Goal: Check status: Check status

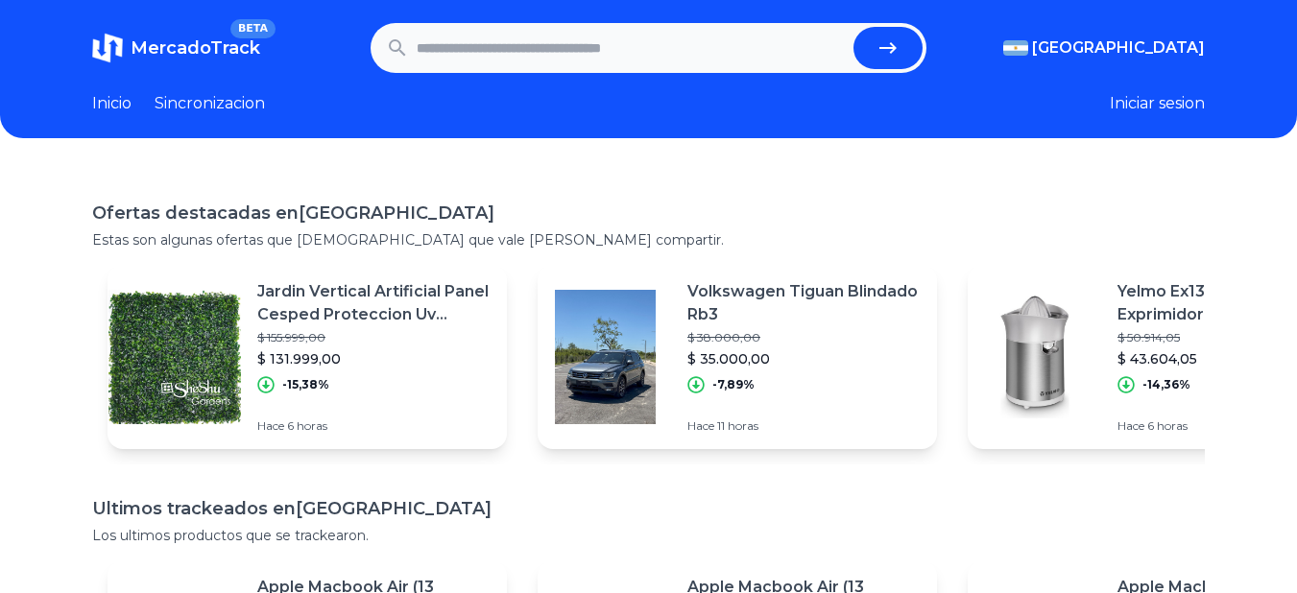
click at [576, 50] on input "text" at bounding box center [632, 48] width 430 height 42
paste input "**********"
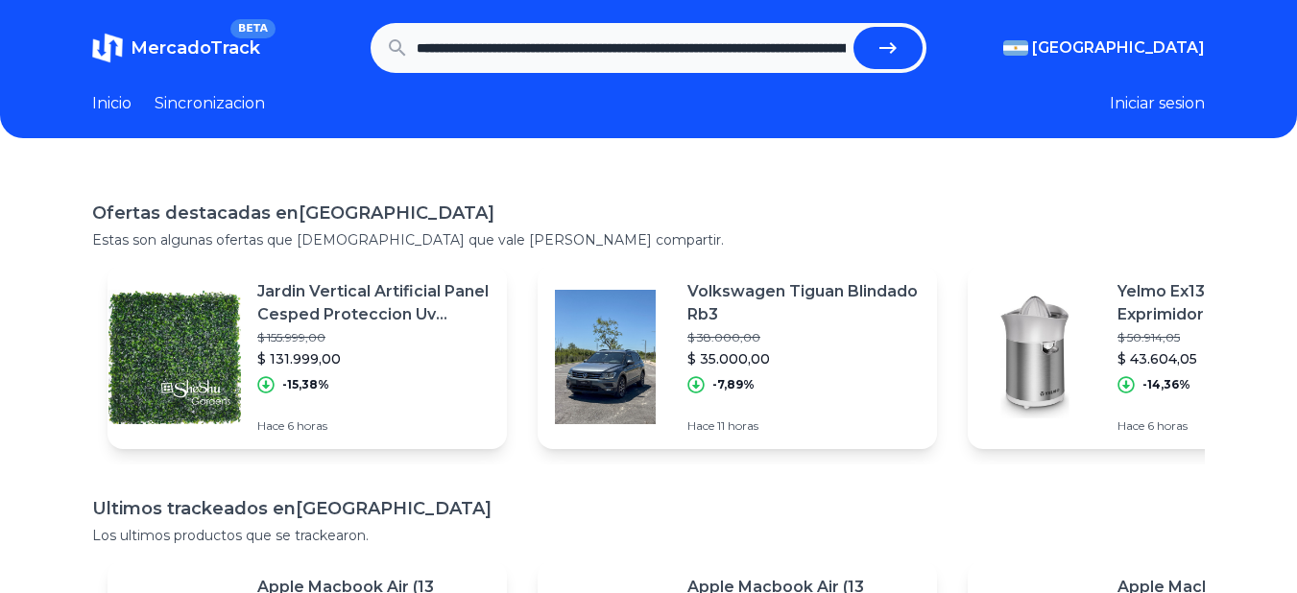
scroll to position [0, 1499]
click at [897, 40] on icon "submit" at bounding box center [895, 47] width 23 height 23
type input "**********"
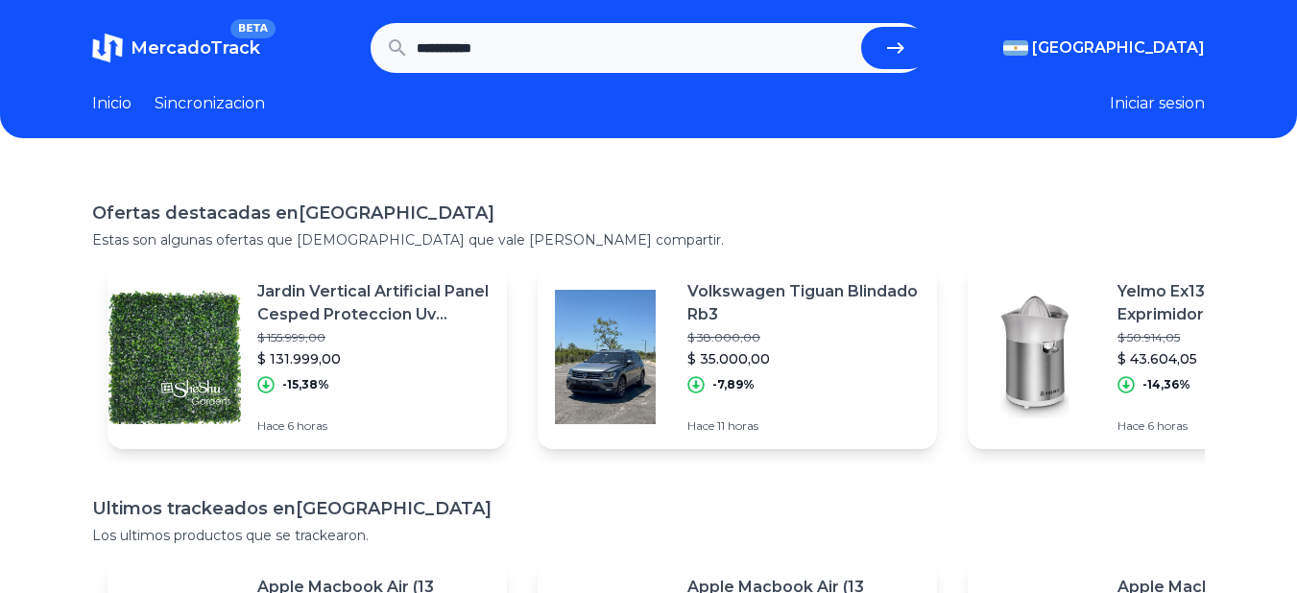
scroll to position [0, 0]
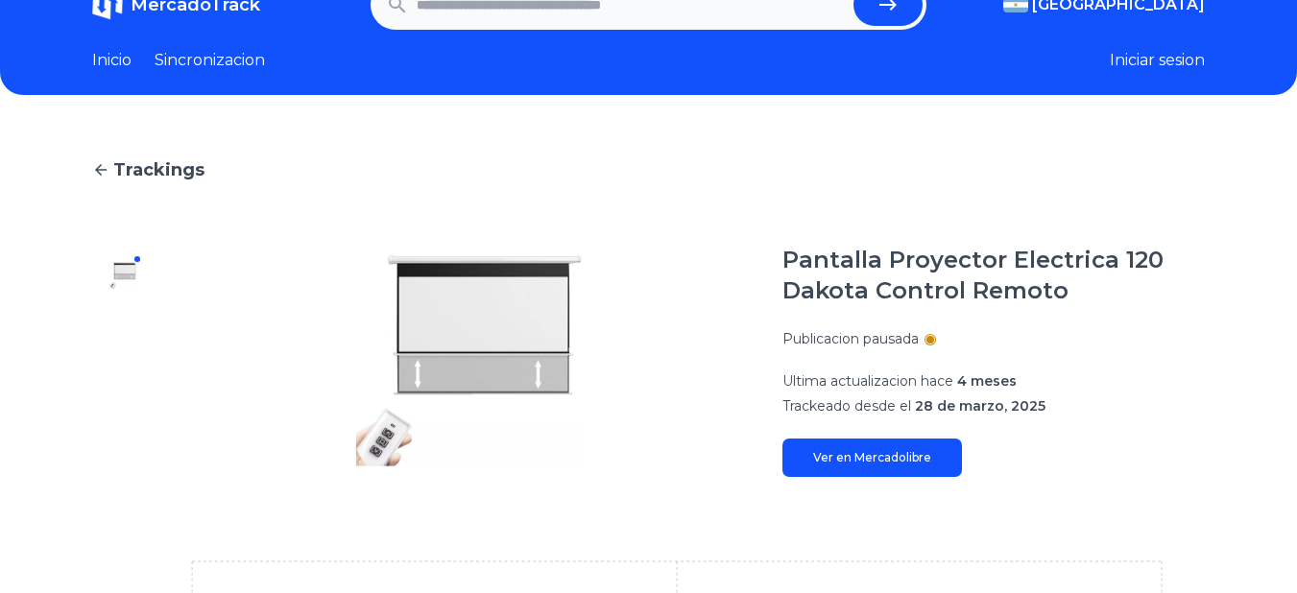
scroll to position [10, 0]
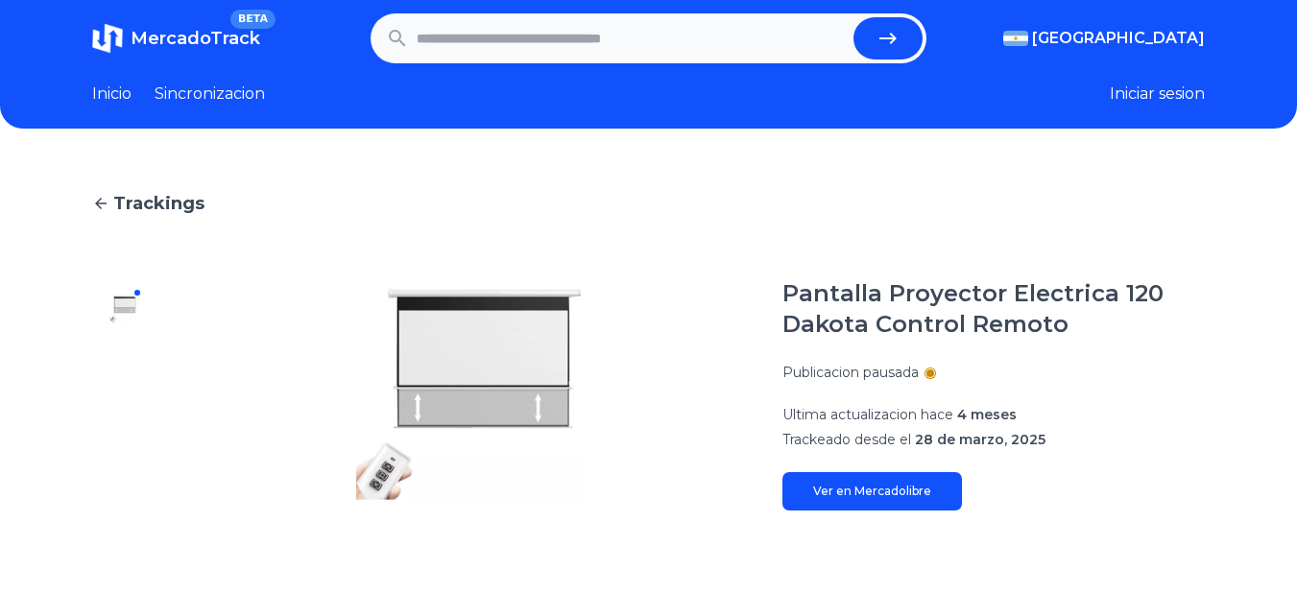
click at [944, 504] on link "Ver en Mercadolibre" at bounding box center [873, 491] width 180 height 38
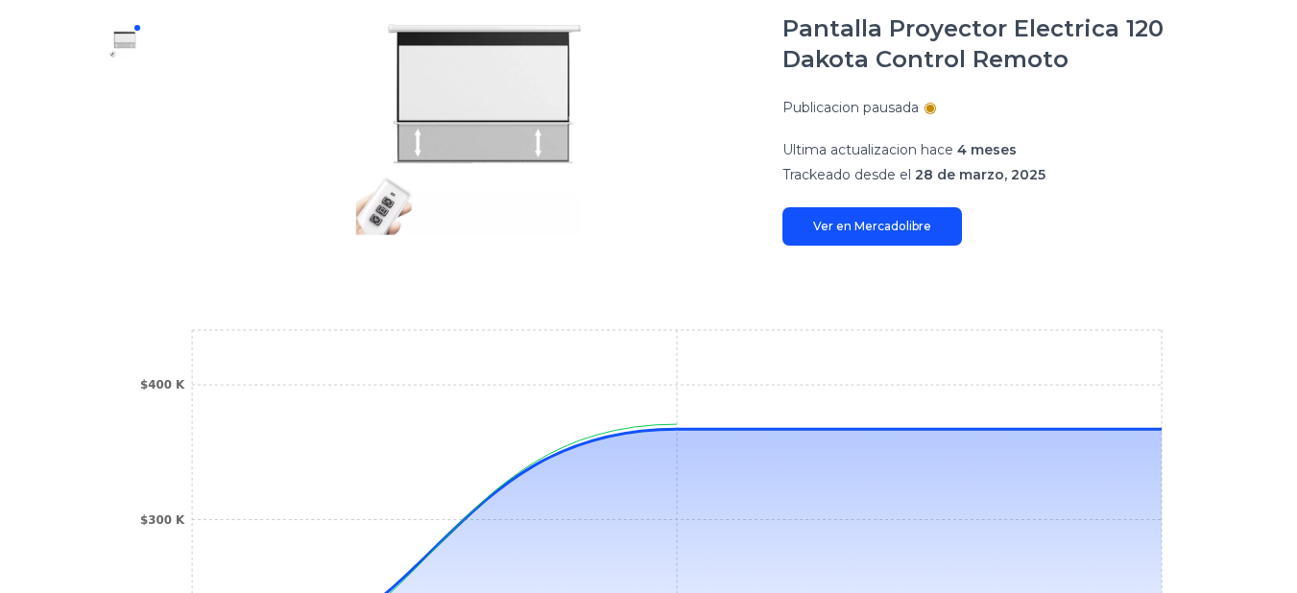
scroll to position [394, 0]
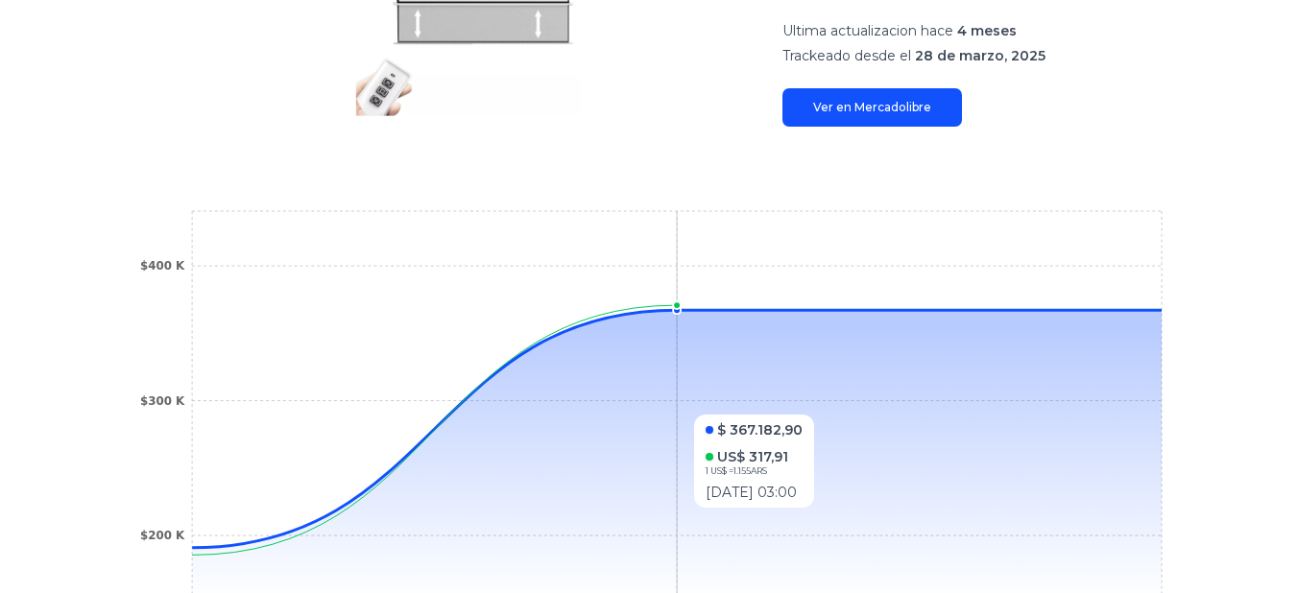
click at [468, 405] on icon at bounding box center [677, 454] width 970 height 289
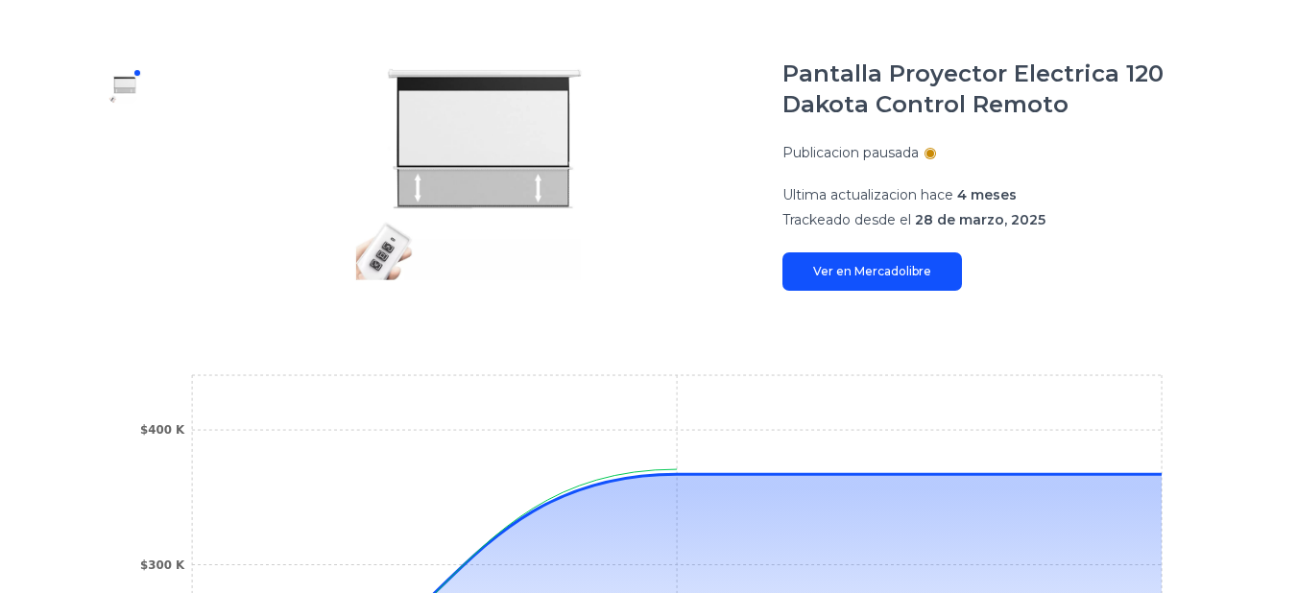
scroll to position [202, 0]
